Goal: Complete application form: Complete application form

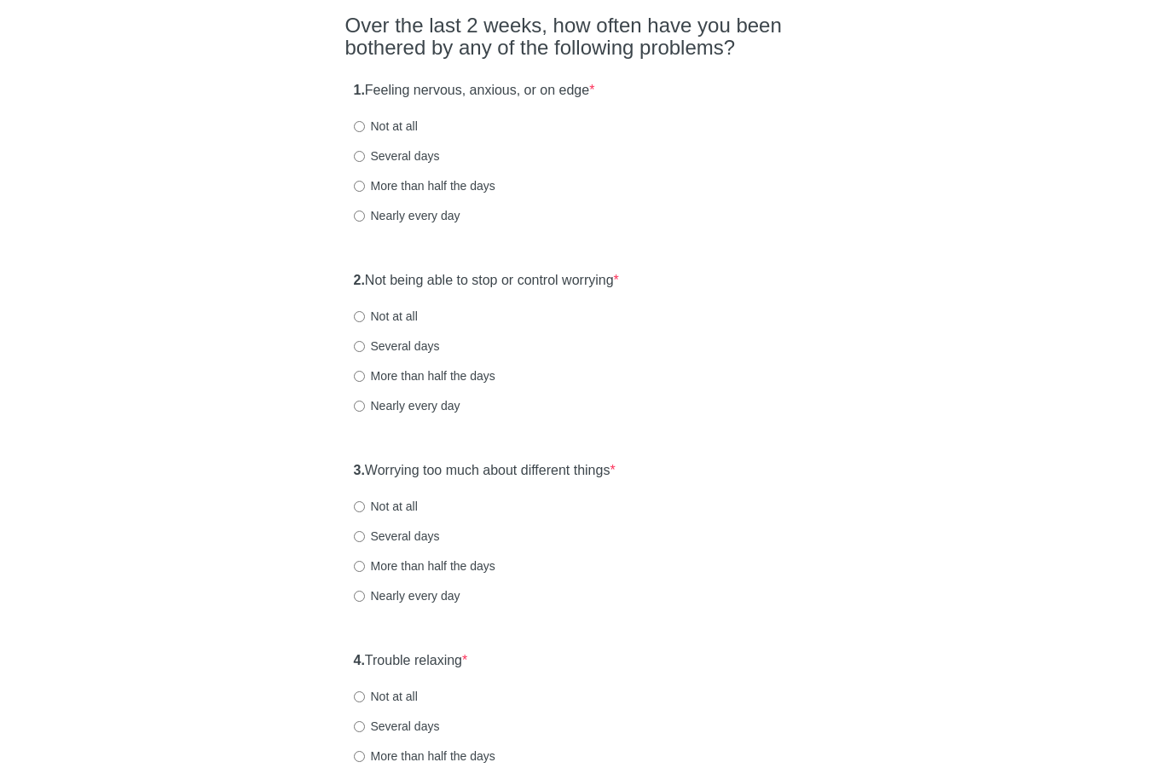
scroll to position [170, 0]
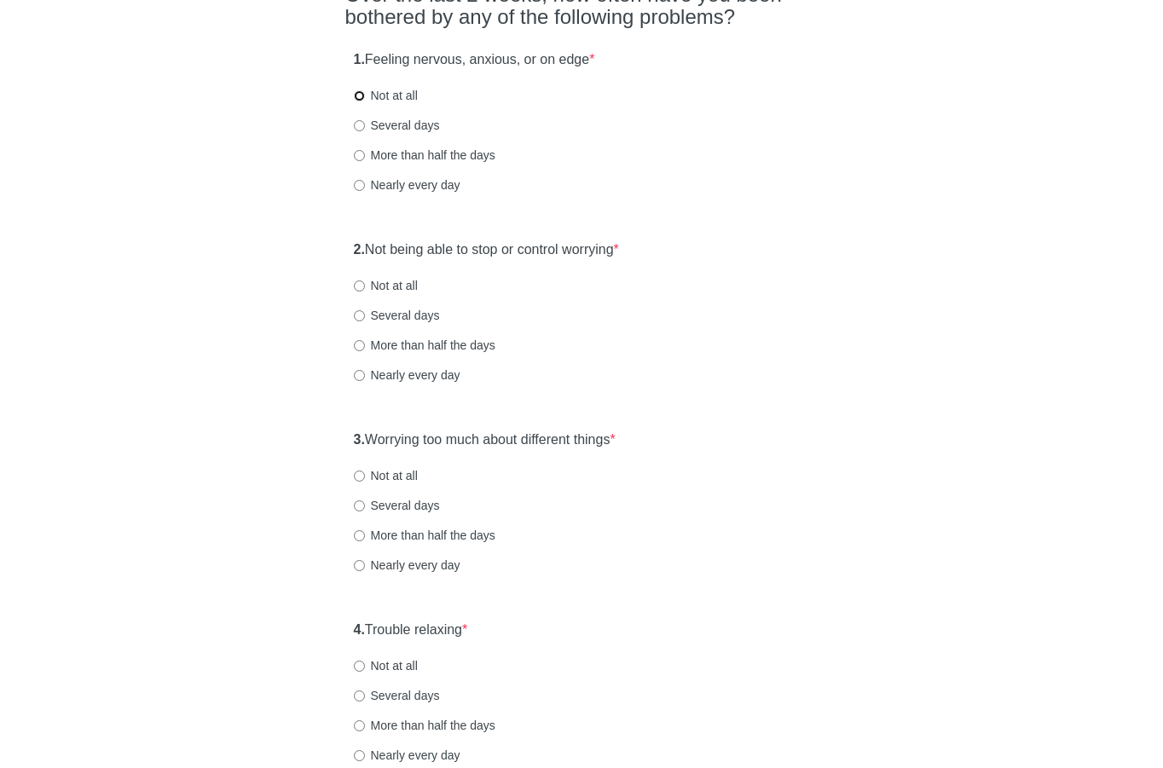
click at [357, 95] on input "Not at all" at bounding box center [359, 95] width 11 height 11
radio input "true"
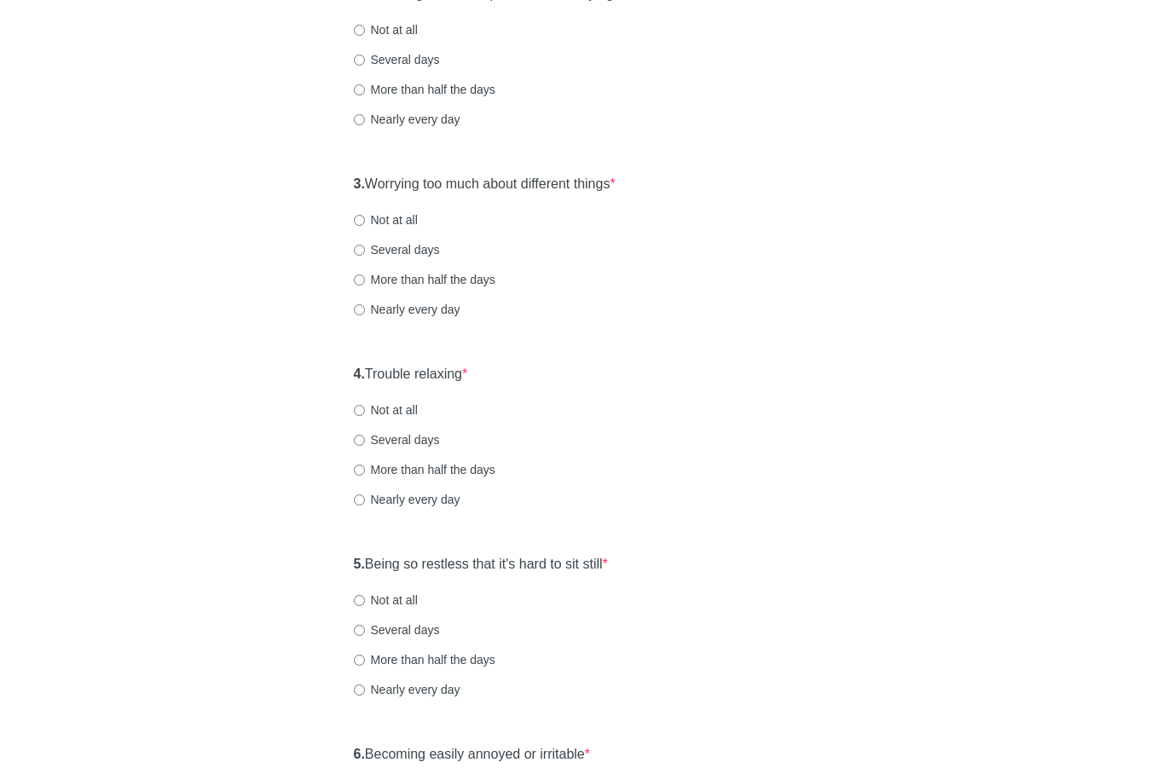
scroll to position [341, 0]
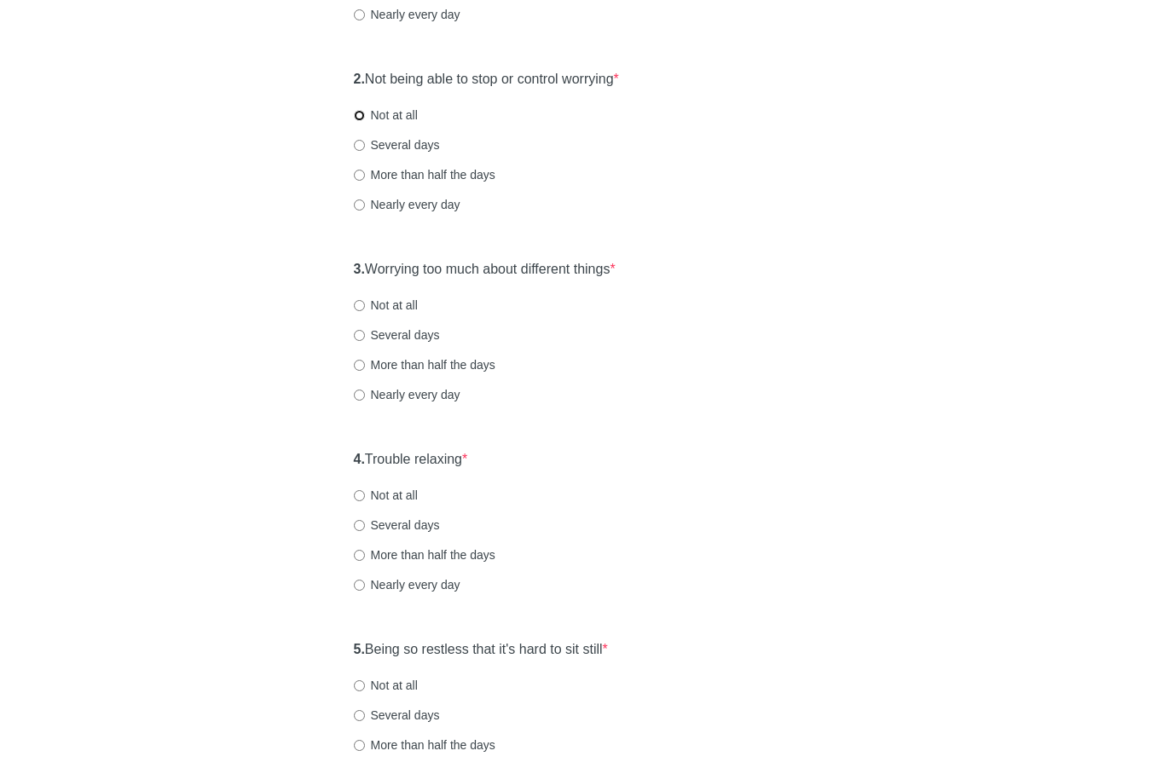
click at [358, 113] on input "Not at all" at bounding box center [359, 115] width 11 height 11
radio input "true"
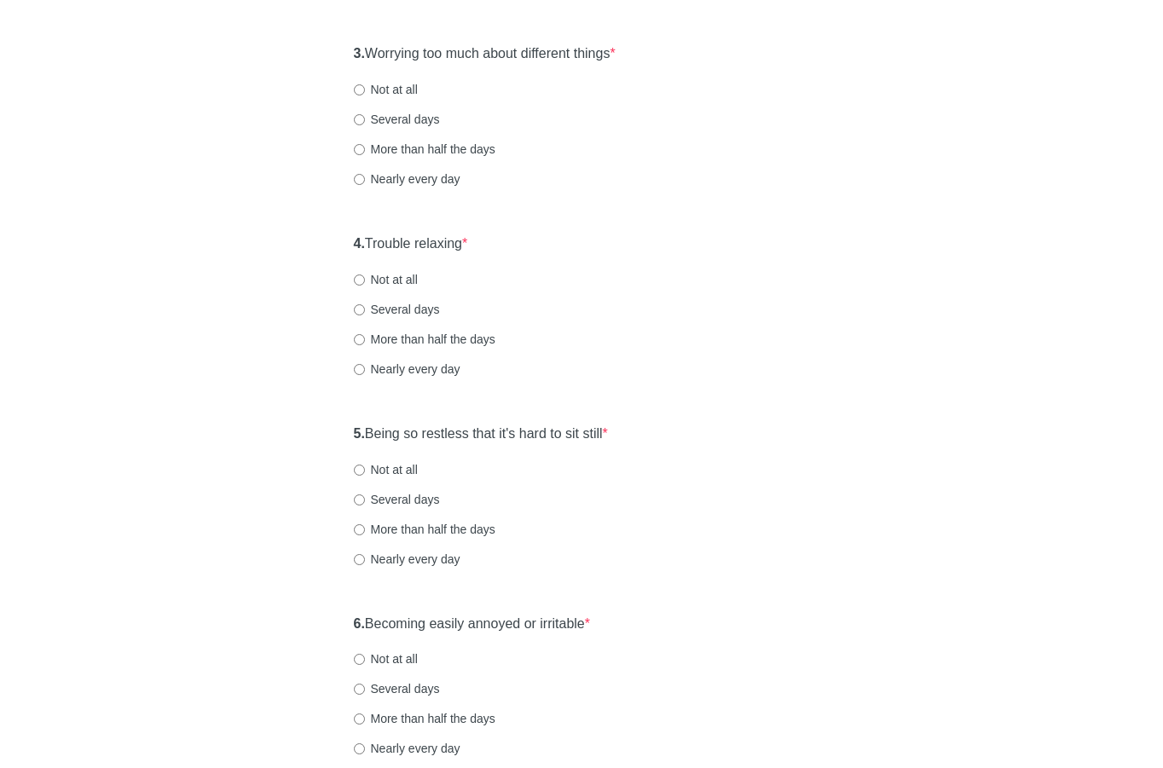
scroll to position [597, 0]
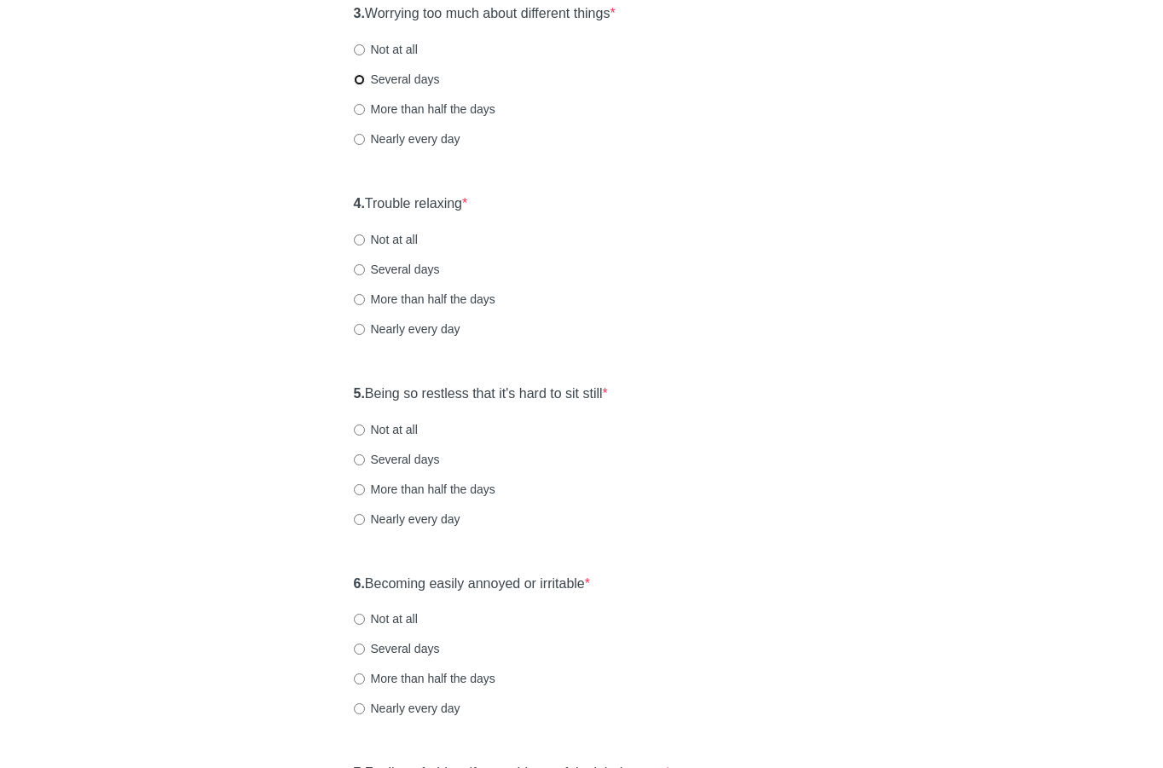
click at [359, 74] on input "Several days" at bounding box center [359, 79] width 11 height 11
radio input "true"
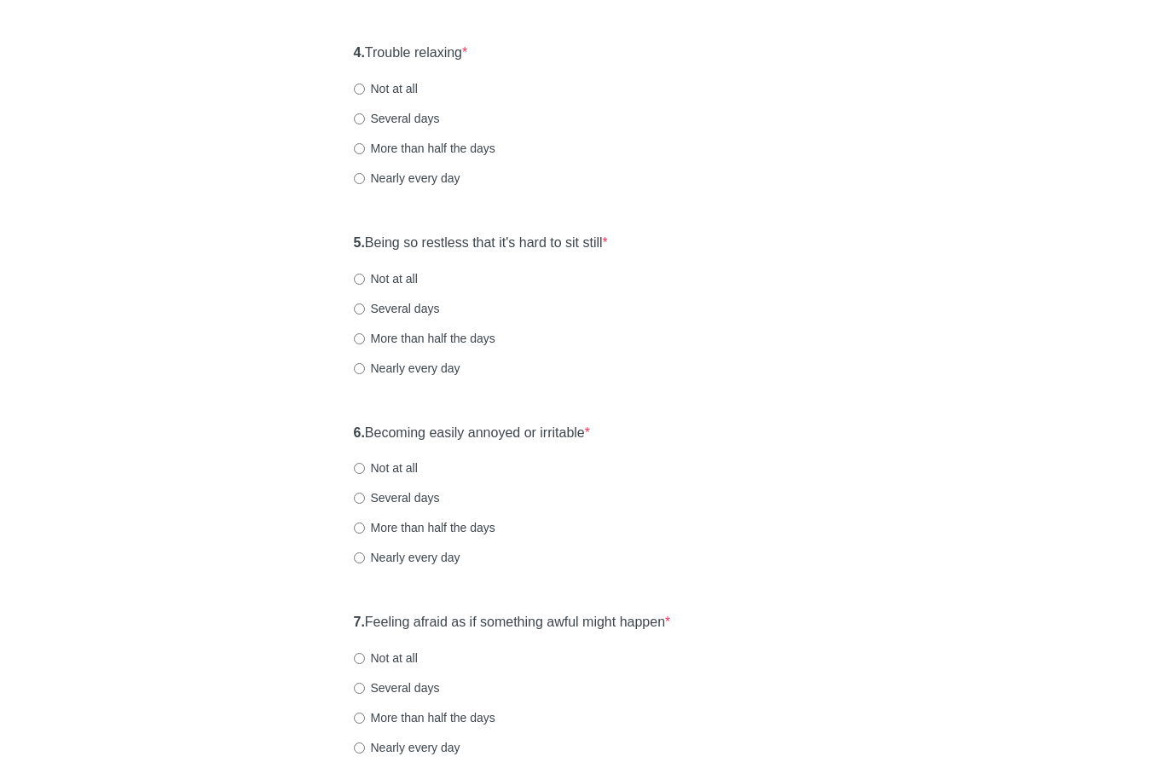
scroll to position [767, 0]
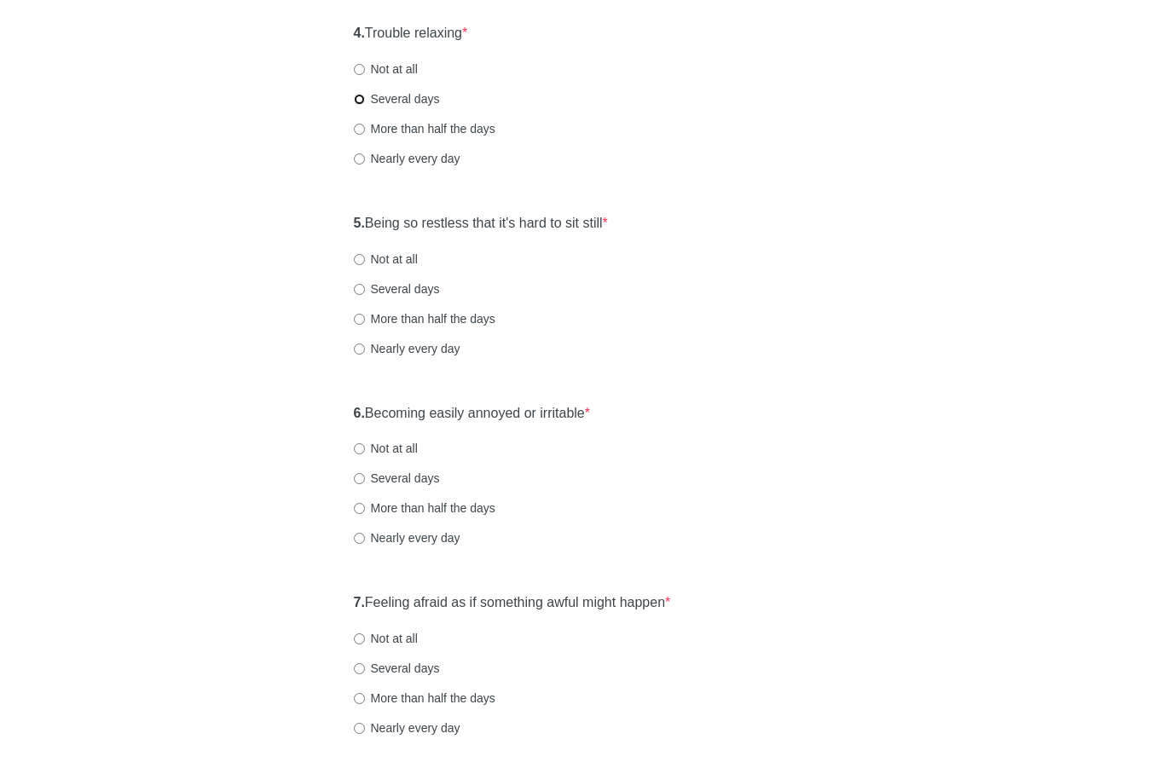
click at [360, 96] on input "Several days" at bounding box center [359, 99] width 11 height 11
radio input "true"
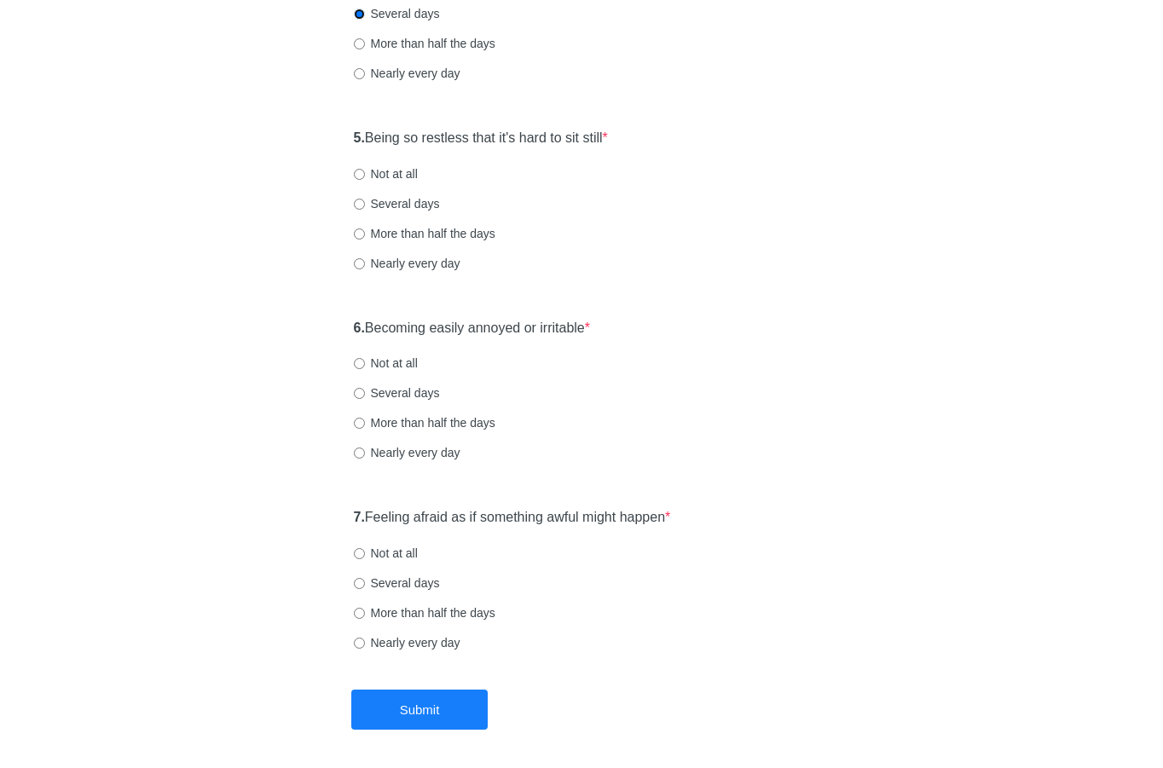
scroll to position [917, 0]
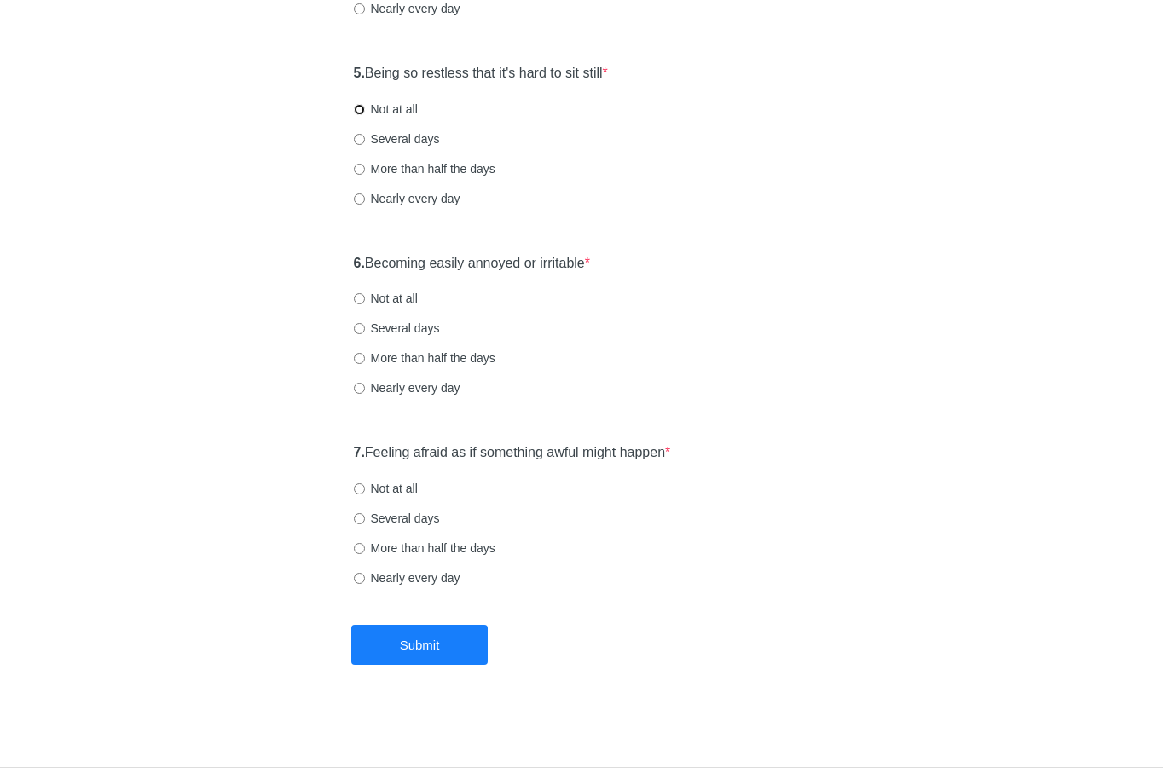
click at [358, 107] on input "Not at all" at bounding box center [359, 109] width 11 height 11
radio input "true"
click at [361, 303] on input "Not at all" at bounding box center [359, 298] width 11 height 11
radio input "true"
click at [359, 488] on input "Not at all" at bounding box center [359, 488] width 11 height 11
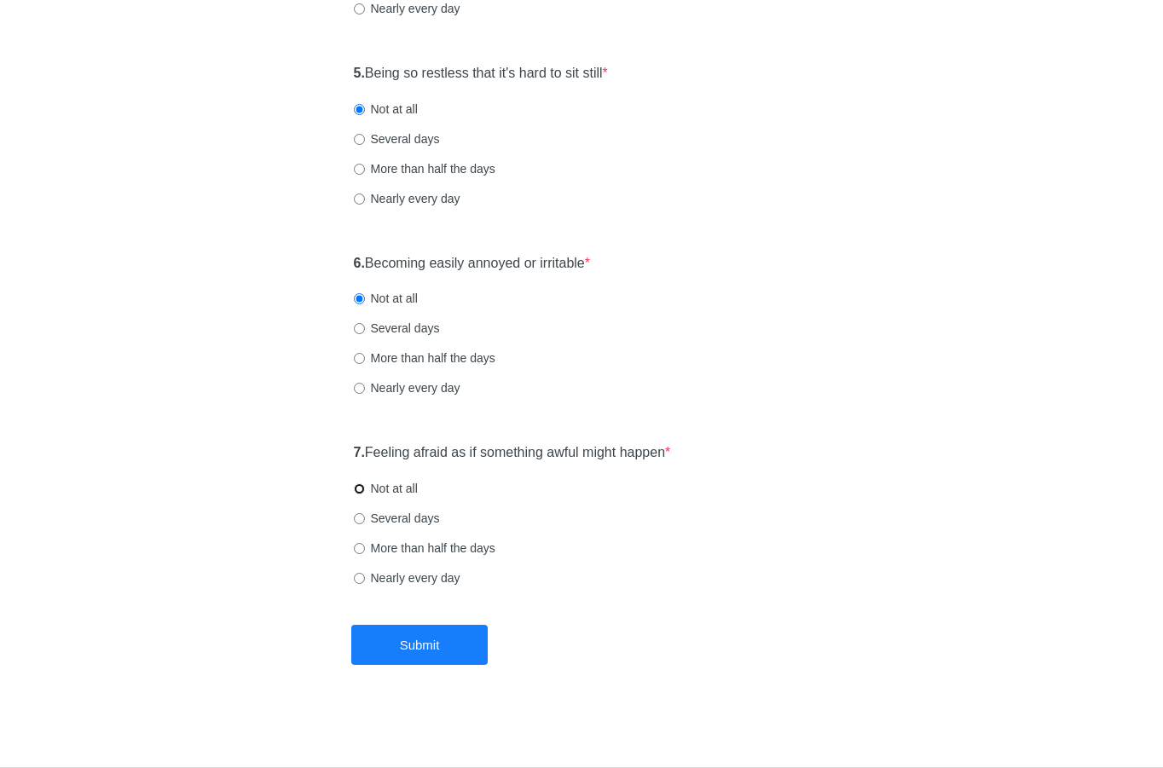
radio input "true"
click at [393, 645] on button "Submit" at bounding box center [419, 645] width 136 height 40
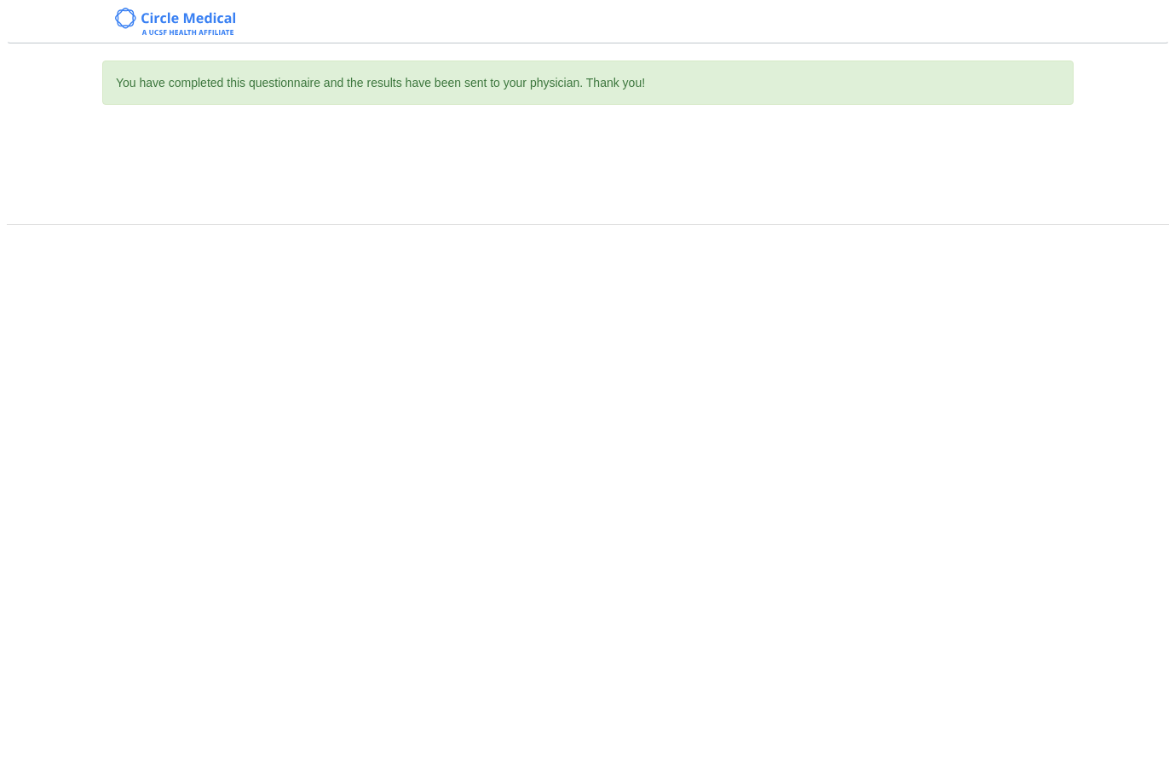
scroll to position [0, 0]
